Goal: Transaction & Acquisition: Purchase product/service

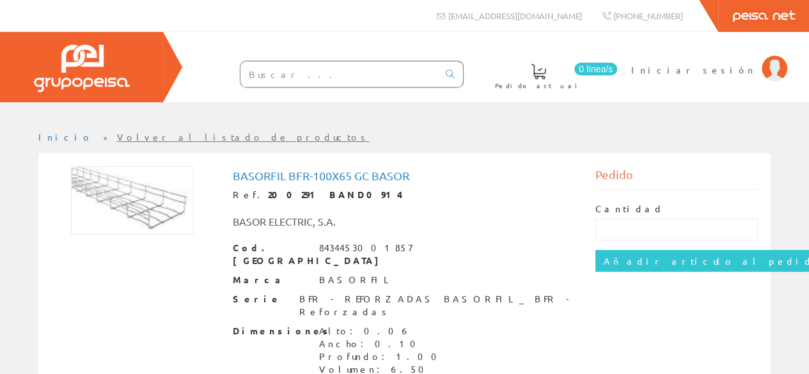
click at [117, 139] on link "Volver al listado de productos" at bounding box center [243, 137] width 253 height 12
drag, startPoint x: 232, startPoint y: 177, endPoint x: 306, endPoint y: 179, distance: 74.2
click at [306, 179] on div "Basorfil Bfr-100x65 Gc Basor Ref. 200291 BAND0914 BASOR ELECTRIC, S.A. Cod. Bar…" at bounding box center [404, 302] width 363 height 273
copy h1 "Basorfil Bfr"
click at [324, 81] on input "text" at bounding box center [340, 74] width 198 height 26
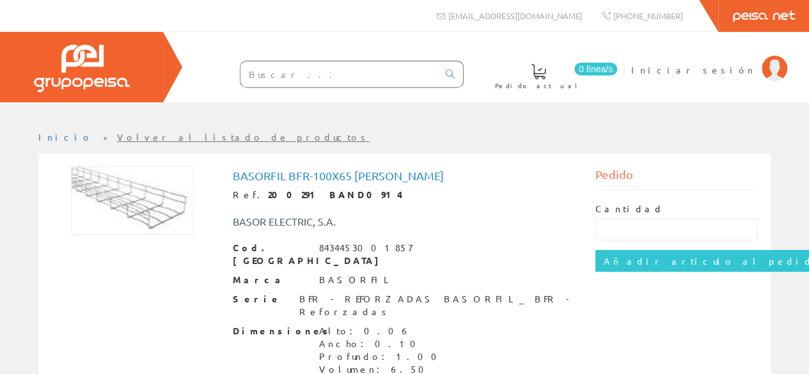
paste input "Basorfil Bfr"
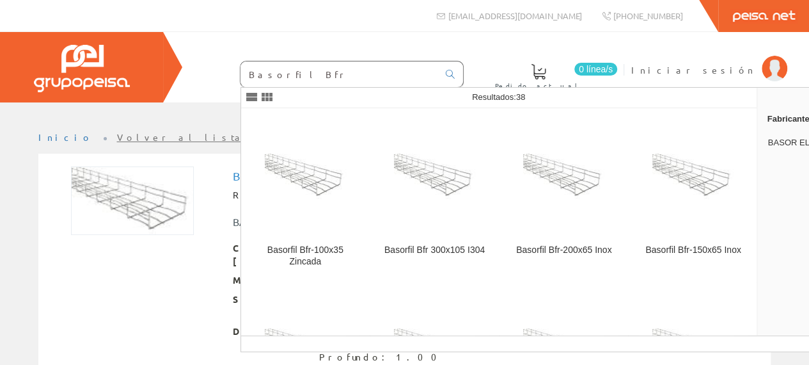
type input "Basorfil Bfr"
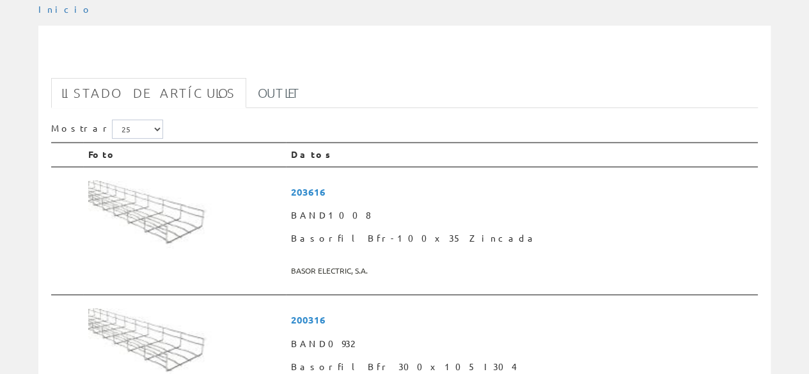
scroll to position [192, 0]
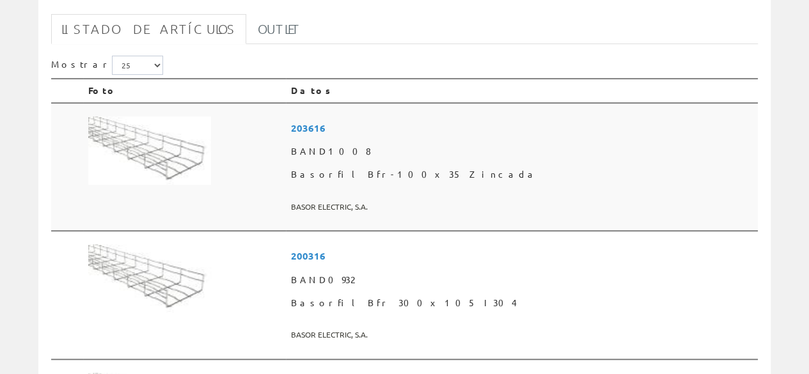
drag, startPoint x: 395, startPoint y: 138, endPoint x: 306, endPoint y: 194, distance: 105.2
click at [286, 194] on td at bounding box center [184, 167] width 203 height 129
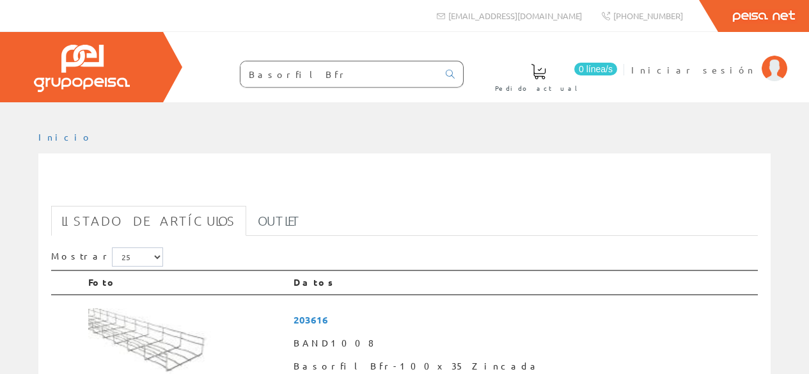
scroll to position [192, 0]
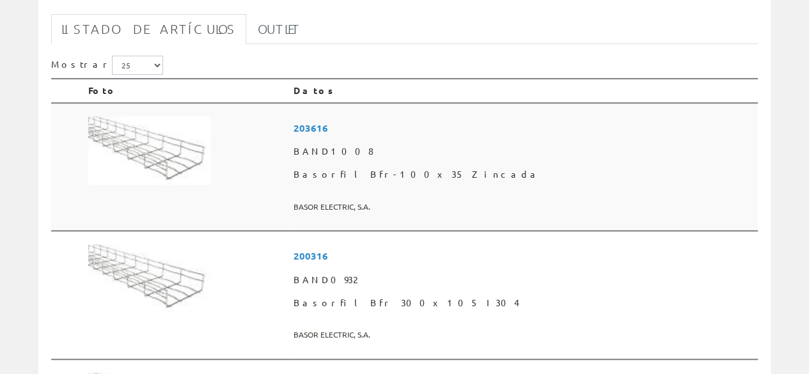
drag, startPoint x: 423, startPoint y: 131, endPoint x: 148, endPoint y: 143, distance: 275.3
drag, startPoint x: 148, startPoint y: 143, endPoint x: 422, endPoint y: 125, distance: 274.4
click at [420, 125] on span "203616" at bounding box center [523, 128] width 459 height 24
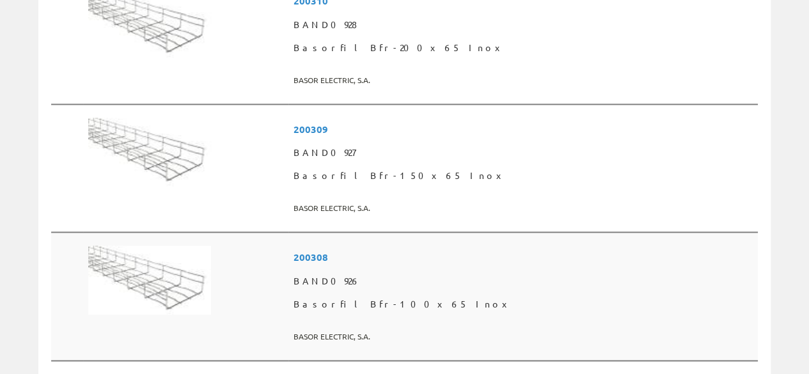
scroll to position [768, 0]
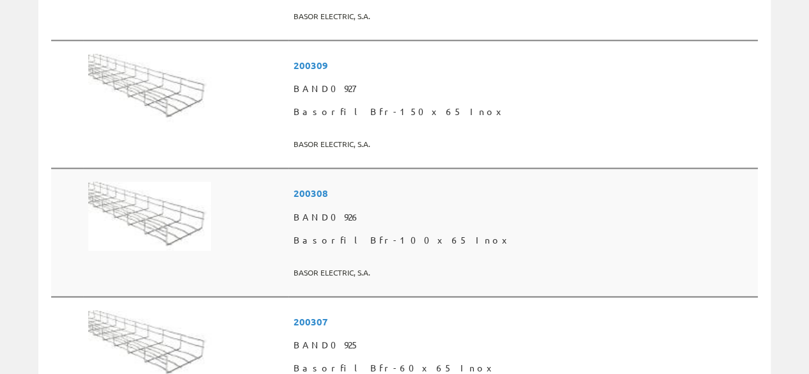
click at [416, 195] on span "200308" at bounding box center [523, 194] width 459 height 24
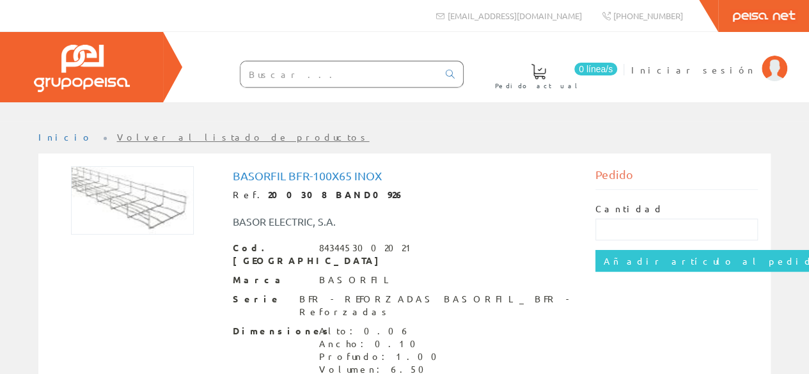
scroll to position [62, 0]
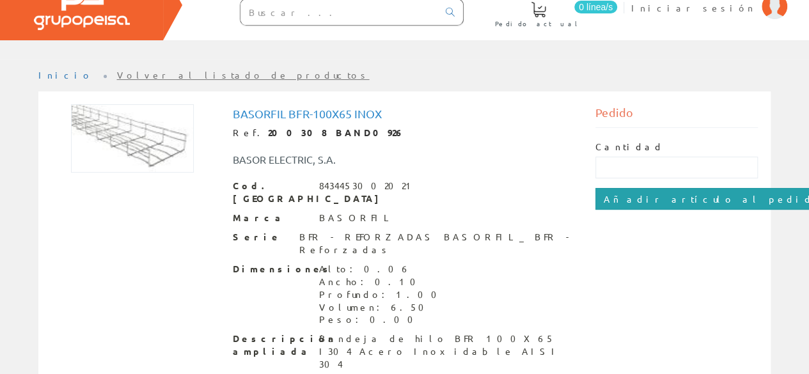
click at [660, 202] on input "Añadir artículo al pedido" at bounding box center [713, 199] width 235 height 22
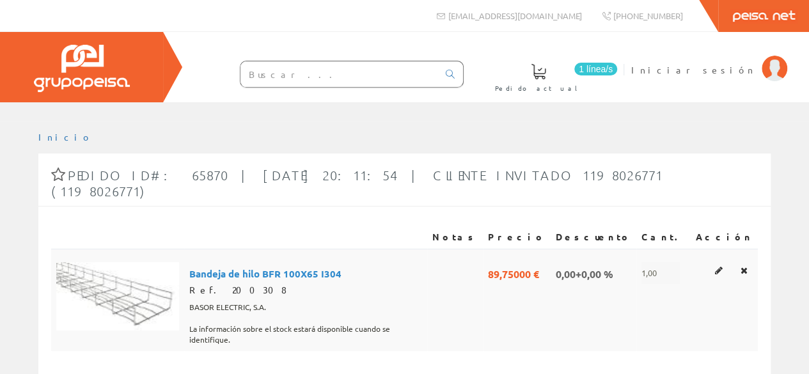
click at [534, 262] on span "89,75000 €" at bounding box center [513, 273] width 51 height 22
